Goal: Transaction & Acquisition: Purchase product/service

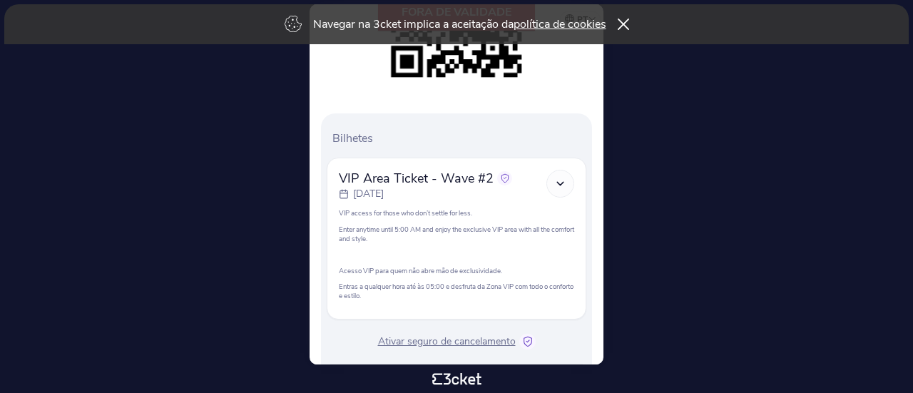
scroll to position [23, 0]
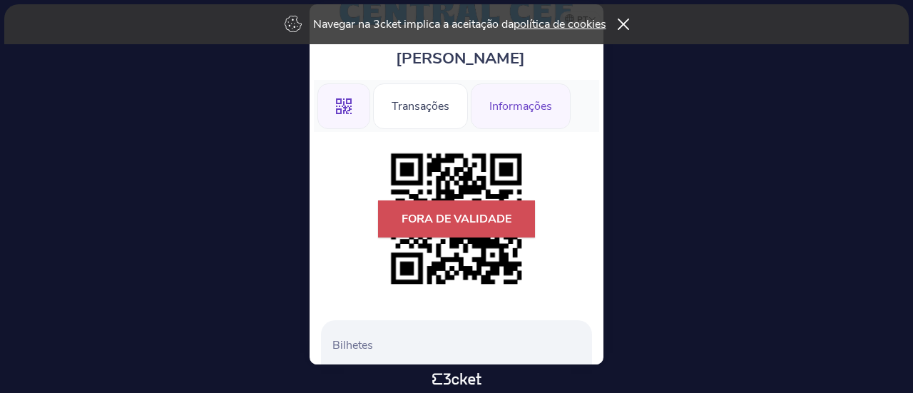
click at [512, 112] on div "Informações" at bounding box center [521, 106] width 100 height 46
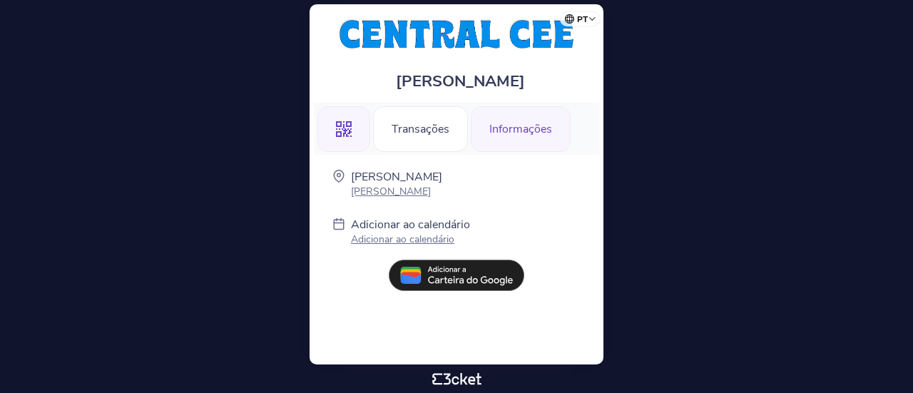
click at [360, 129] on div ".st0{fill-rule:evenodd;clip-rule:evenodd;}" at bounding box center [344, 129] width 53 height 46
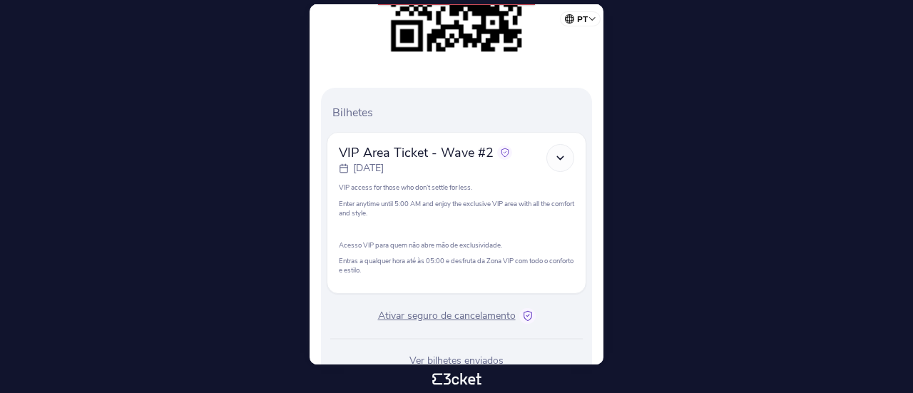
scroll to position [285, 0]
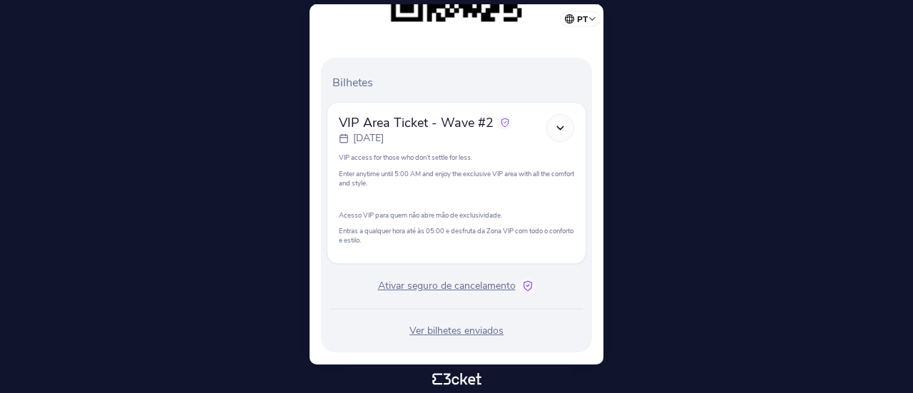
click at [559, 123] on icon at bounding box center [560, 128] width 12 height 12
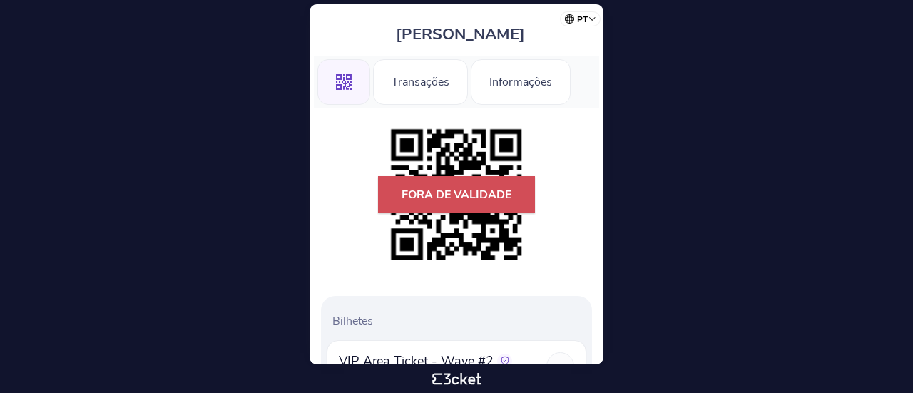
scroll to position [23, 0]
